Goal: Transaction & Acquisition: Subscribe to service/newsletter

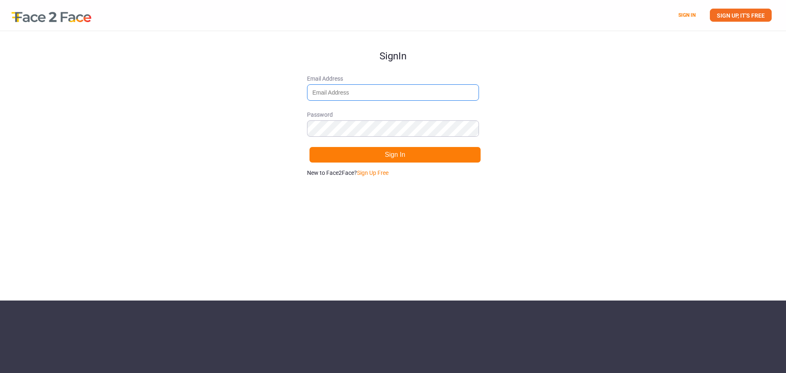
click at [384, 86] on input "Email Address" at bounding box center [393, 92] width 172 height 16
click at [734, 11] on link "SIGN UP, IT'S FREE" at bounding box center [740, 15] width 62 height 13
click at [374, 91] on input "[EMAIL_ADDRESS]." at bounding box center [393, 92] width 172 height 16
type input "[EMAIL_ADDRESS][DOMAIN_NAME]"
drag, startPoint x: 377, startPoint y: 93, endPoint x: 299, endPoint y: 92, distance: 78.6
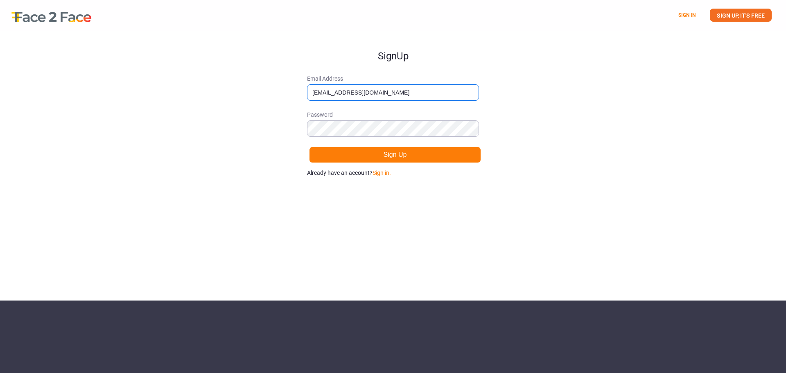
click at [299, 92] on div "Sign Up Email Address [EMAIL_ADDRESS][DOMAIN_NAME] Password Sign Up Already hav…" at bounding box center [393, 165] width 786 height 269
click at [378, 157] on button "Sign Up" at bounding box center [395, 154] width 172 height 16
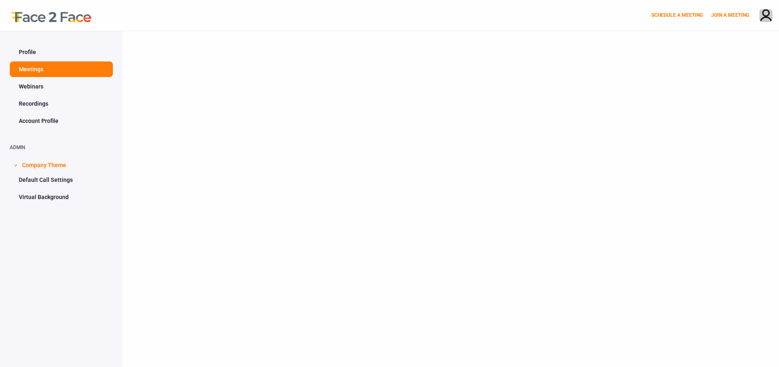
click at [34, 50] on link "Profile" at bounding box center [61, 52] width 103 height 16
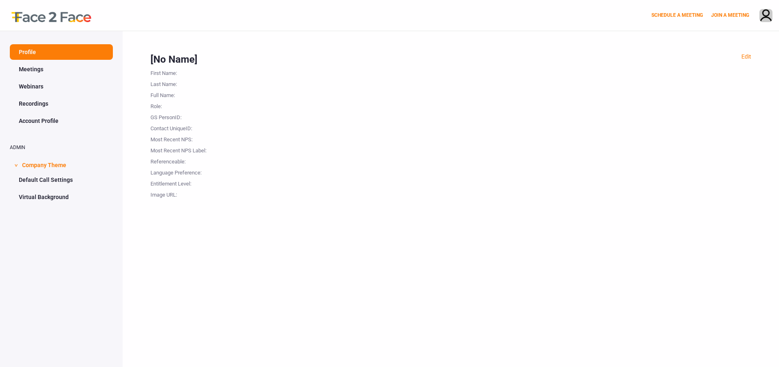
click at [32, 83] on link "Webinars" at bounding box center [61, 87] width 103 height 16
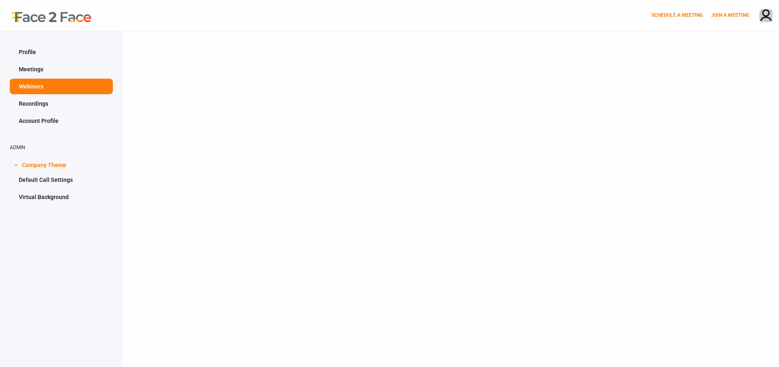
click at [32, 69] on link "Meetings" at bounding box center [61, 69] width 103 height 16
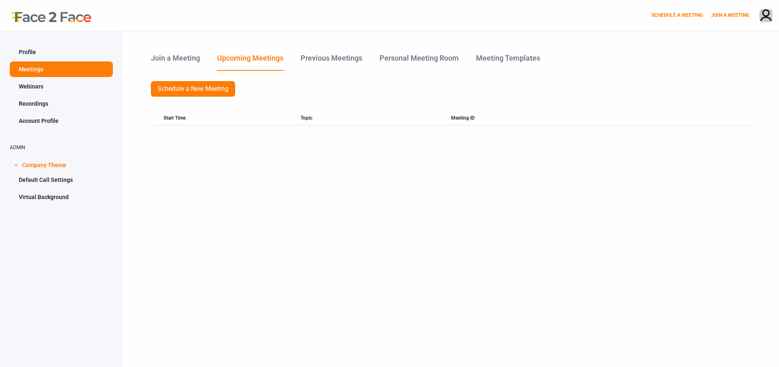
click at [31, 82] on link "Webinars" at bounding box center [61, 87] width 103 height 16
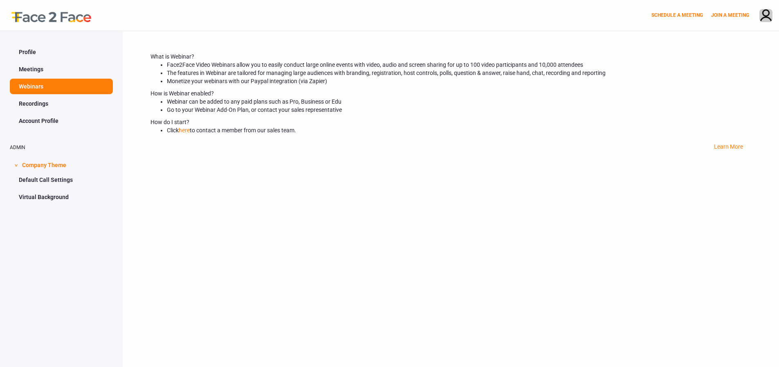
click at [32, 109] on link "Recordings" at bounding box center [61, 104] width 103 height 16
